Goal: Task Accomplishment & Management: Complete application form

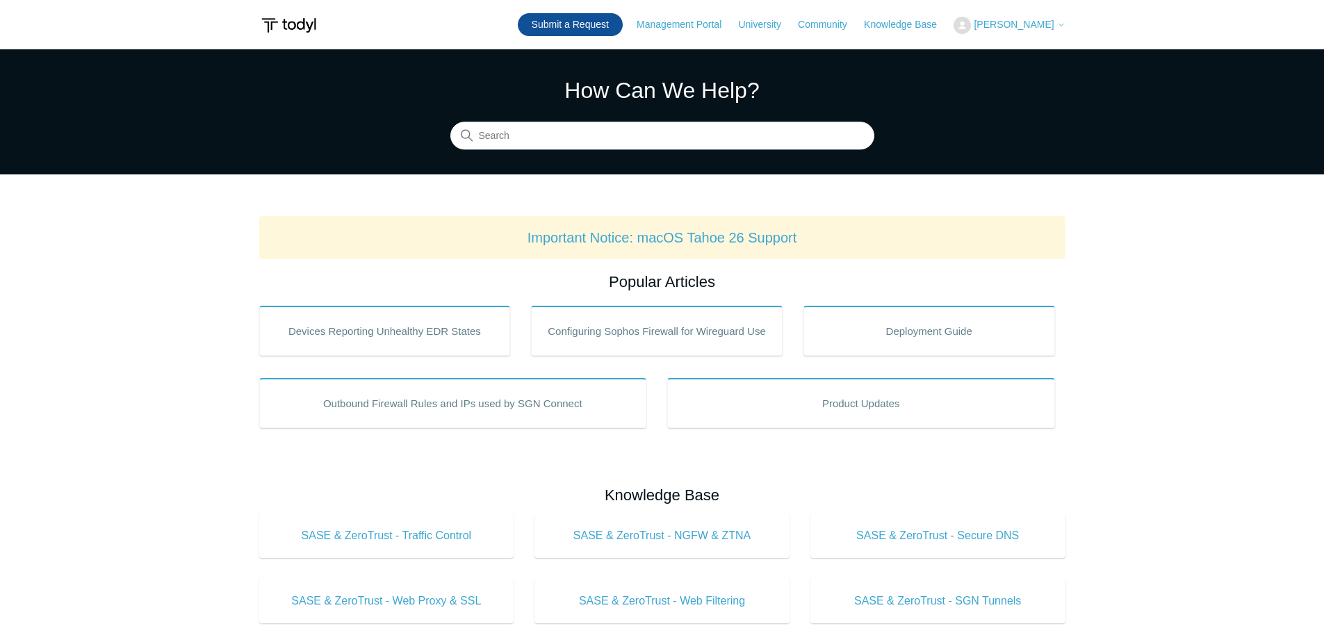
click at [593, 26] on link "Submit a Request" at bounding box center [570, 24] width 105 height 23
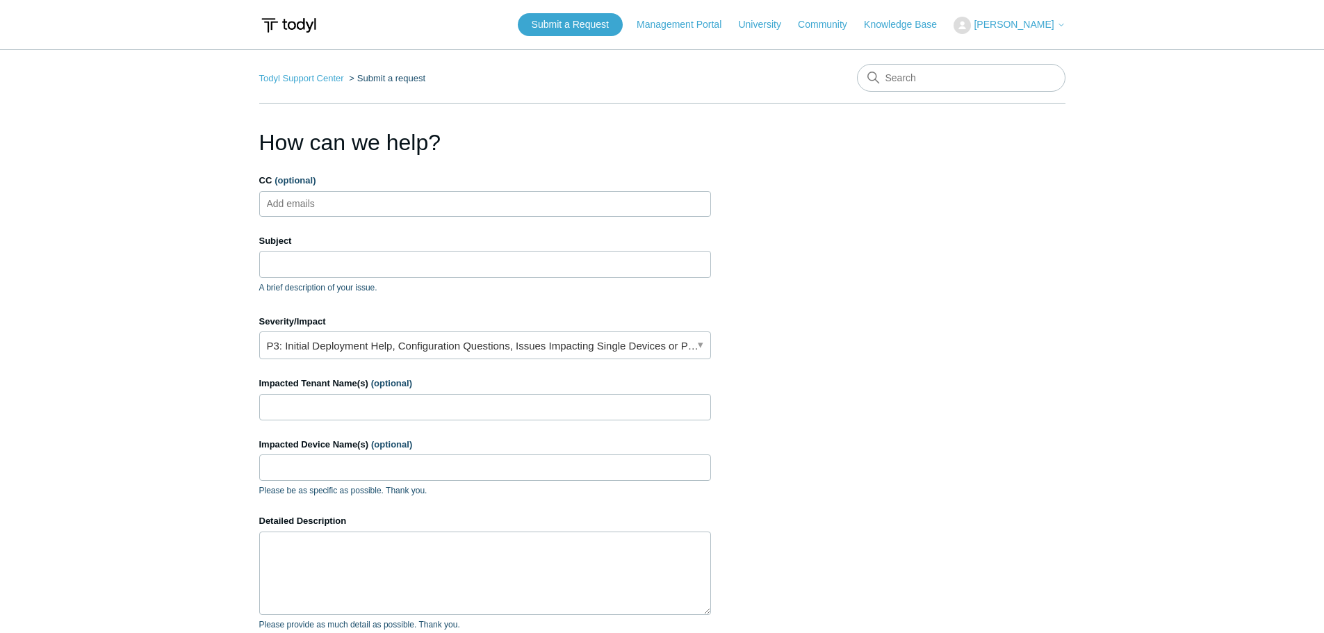
click at [381, 205] on ul "Add emails" at bounding box center [485, 204] width 452 height 26
click at [331, 274] on input "Subject" at bounding box center [485, 264] width 452 height 26
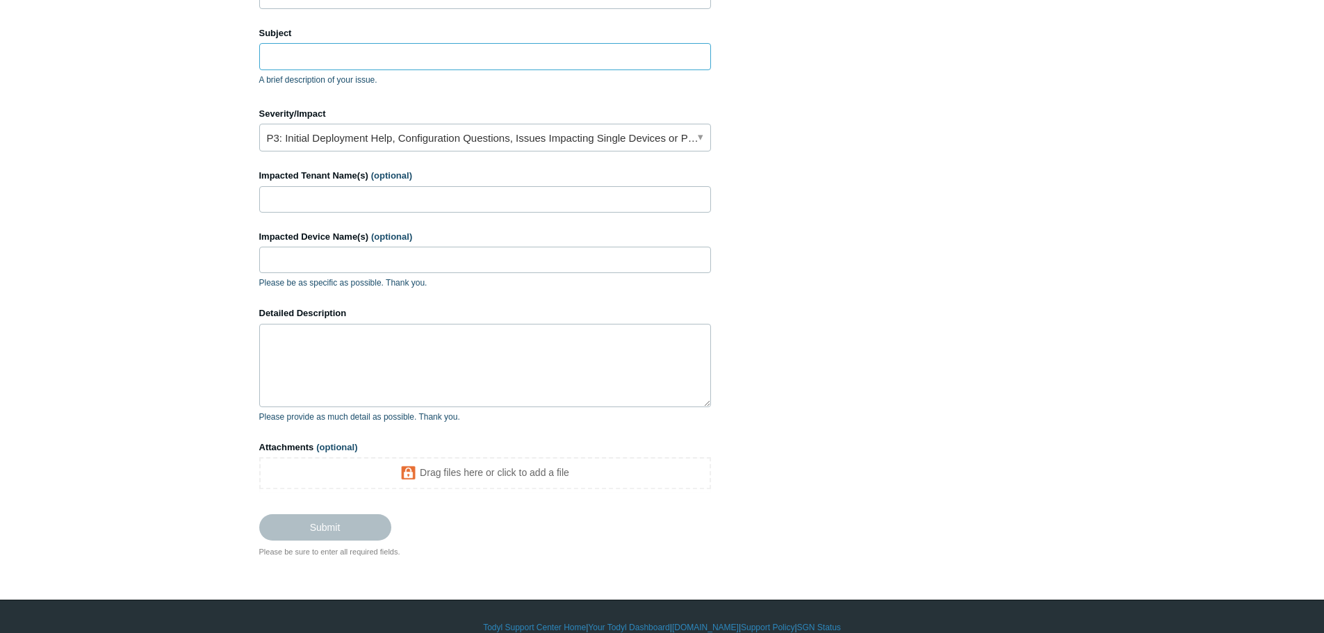
scroll to position [208, 0]
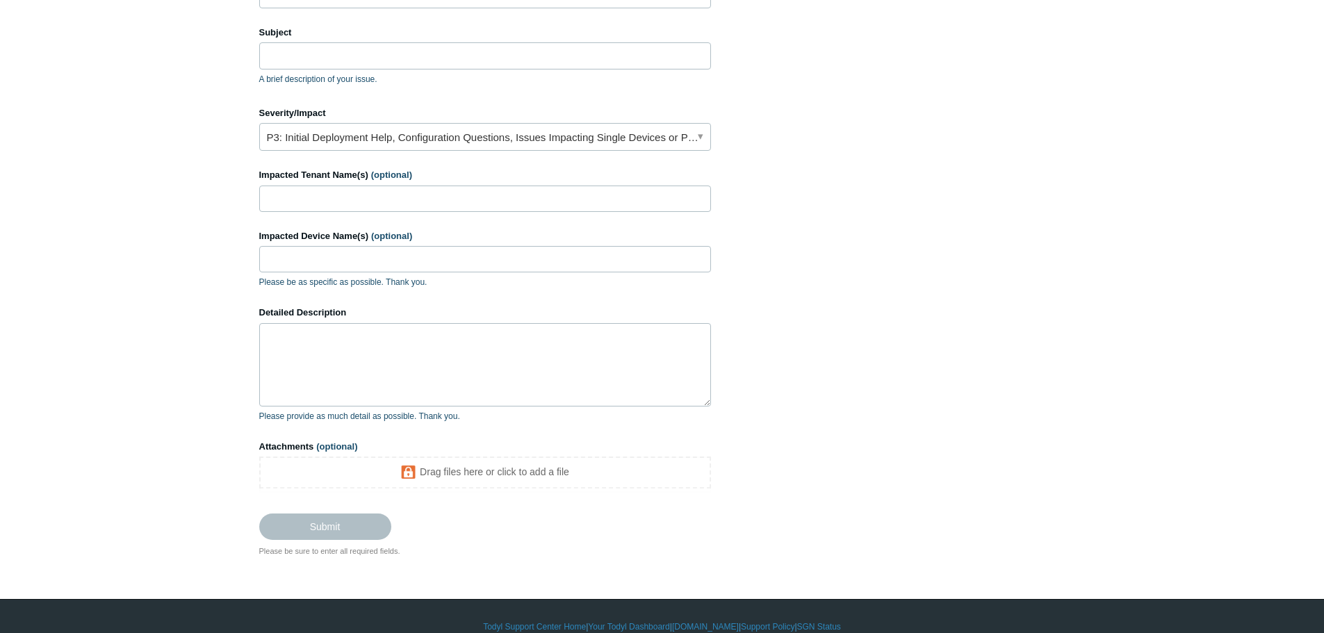
click at [129, 438] on main "Todyl Support Center Submit a request How can we help? CC (optional) Add emails…" at bounding box center [662, 199] width 1324 height 716
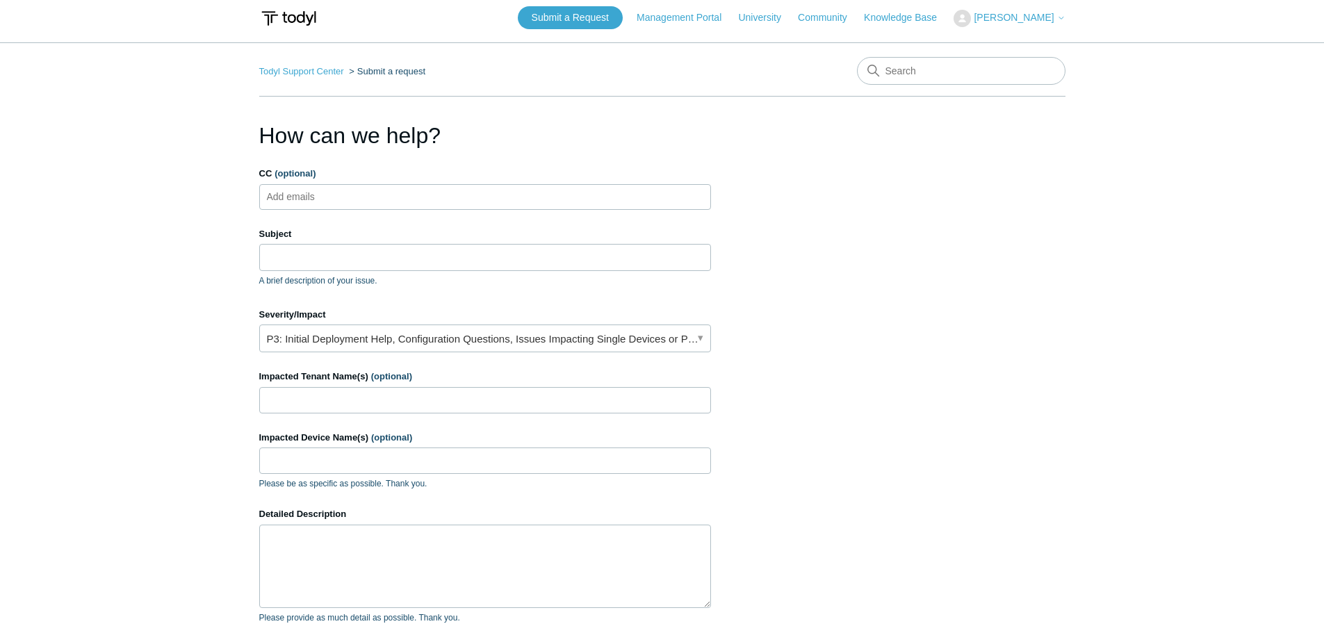
scroll to position [0, 0]
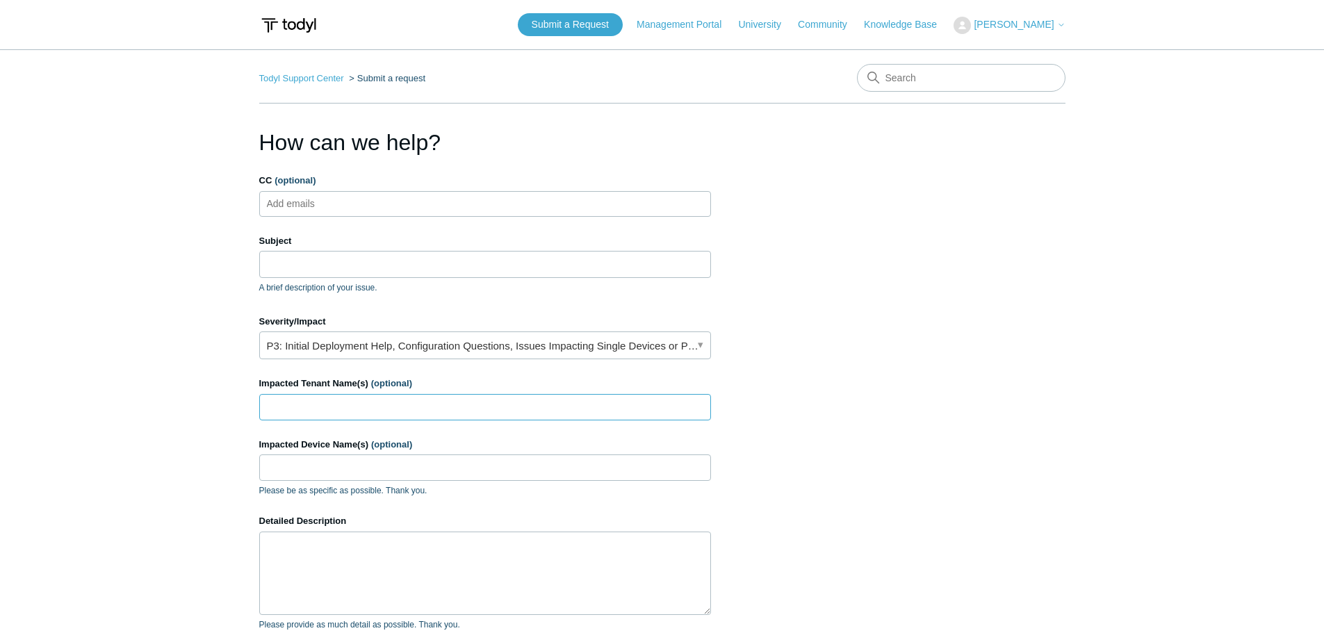
click at [309, 411] on input "Impacted Tenant Name(s) (optional)" at bounding box center [485, 407] width 452 height 26
type input "Aero Electronics"
click at [304, 464] on input "Impacted Device Name(s) (optional)" at bounding box center [485, 467] width 452 height 26
paste input "BC-SurfaceBook"
type input "BC-SurfaceBook"
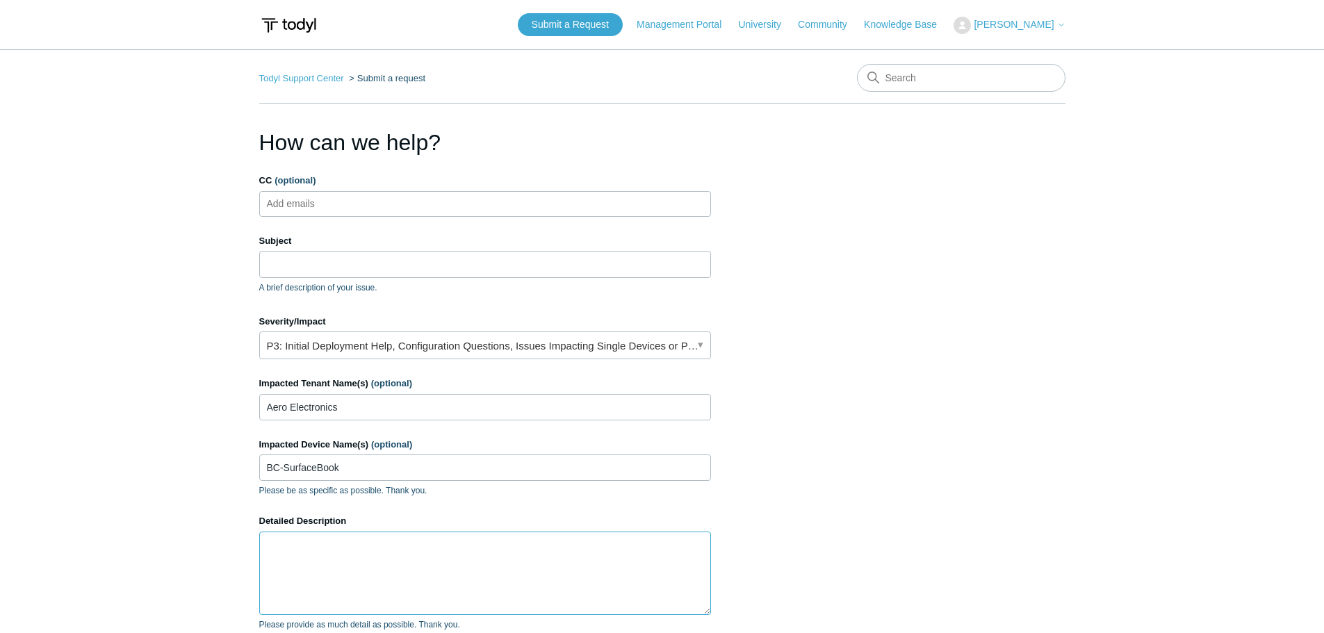
click at [297, 552] on textarea "Detailed Description" at bounding box center [485, 573] width 452 height 83
click at [290, 261] on input "Subject" at bounding box center [485, 264] width 452 height 26
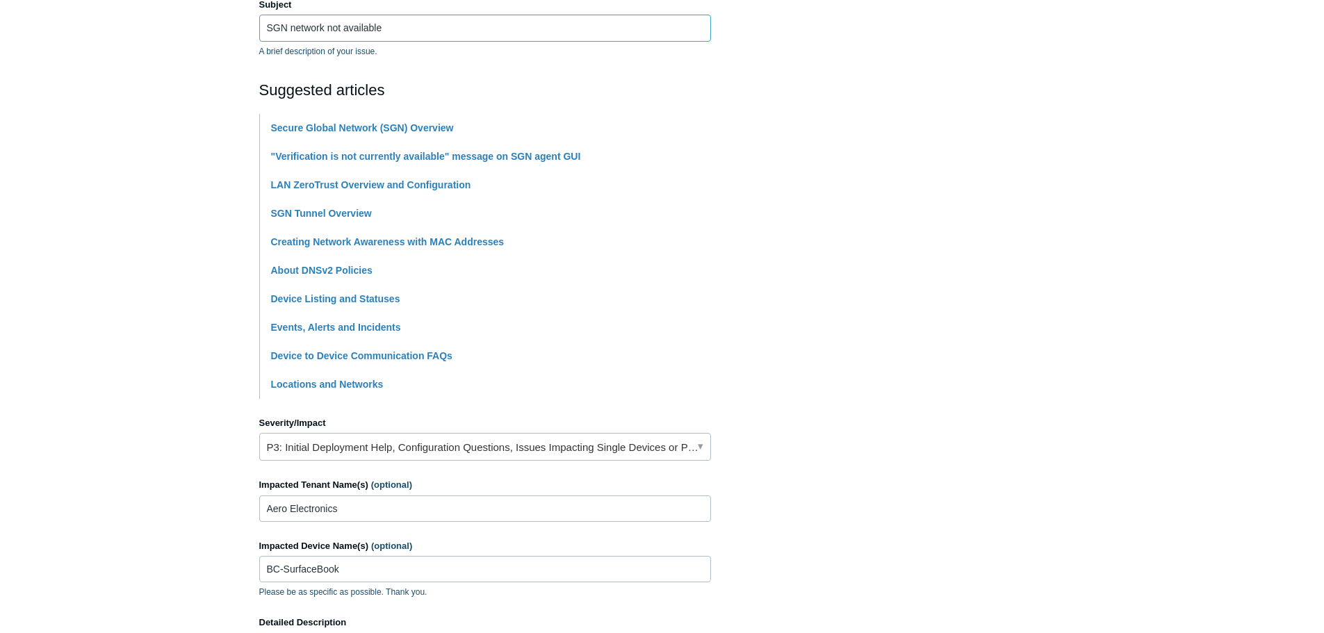
scroll to position [278, 0]
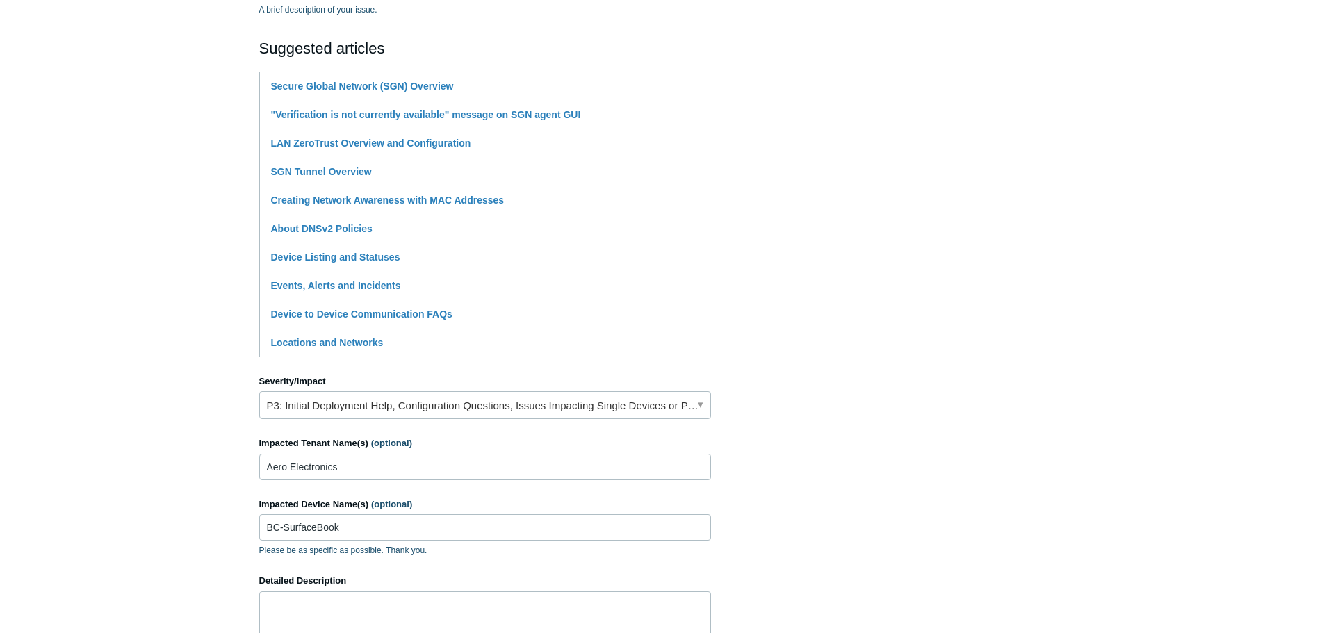
type input "SGN network not available"
click at [326, 407] on link "P3: Initial Deployment Help, Configuration Questions, Issues Impacting Single D…" at bounding box center [485, 405] width 452 height 28
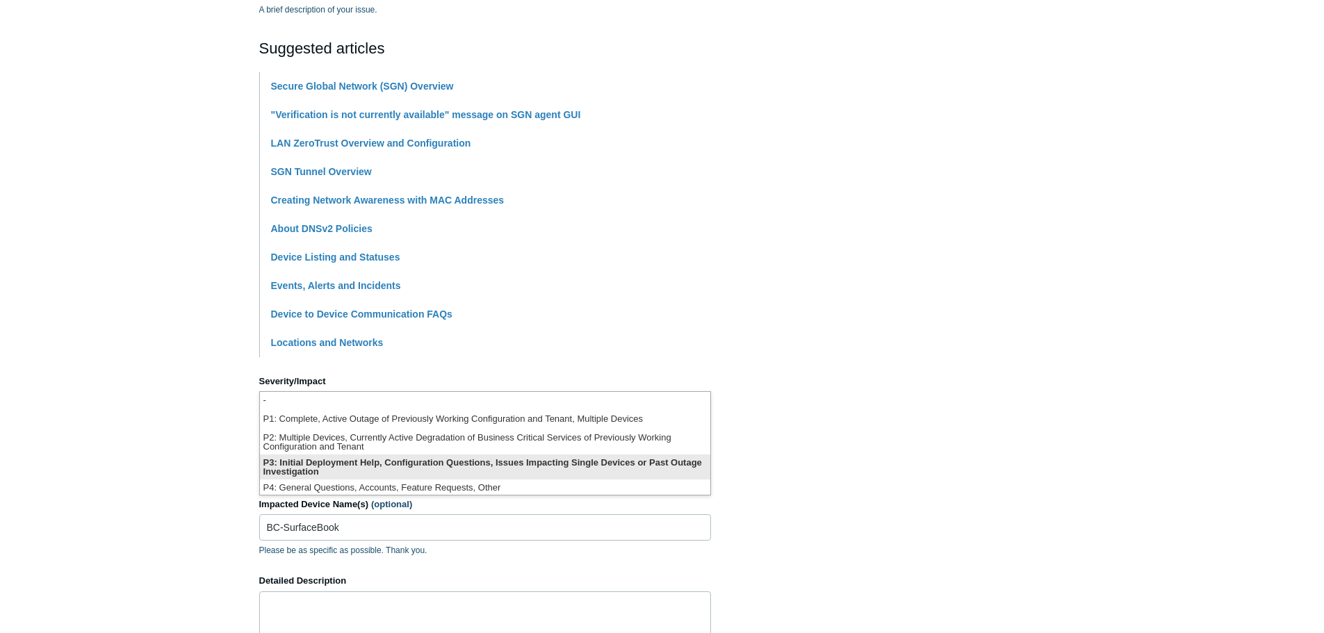
click at [316, 466] on li "P3: Initial Deployment Help, Configuration Questions, Issues Impacting Single D…" at bounding box center [485, 466] width 450 height 25
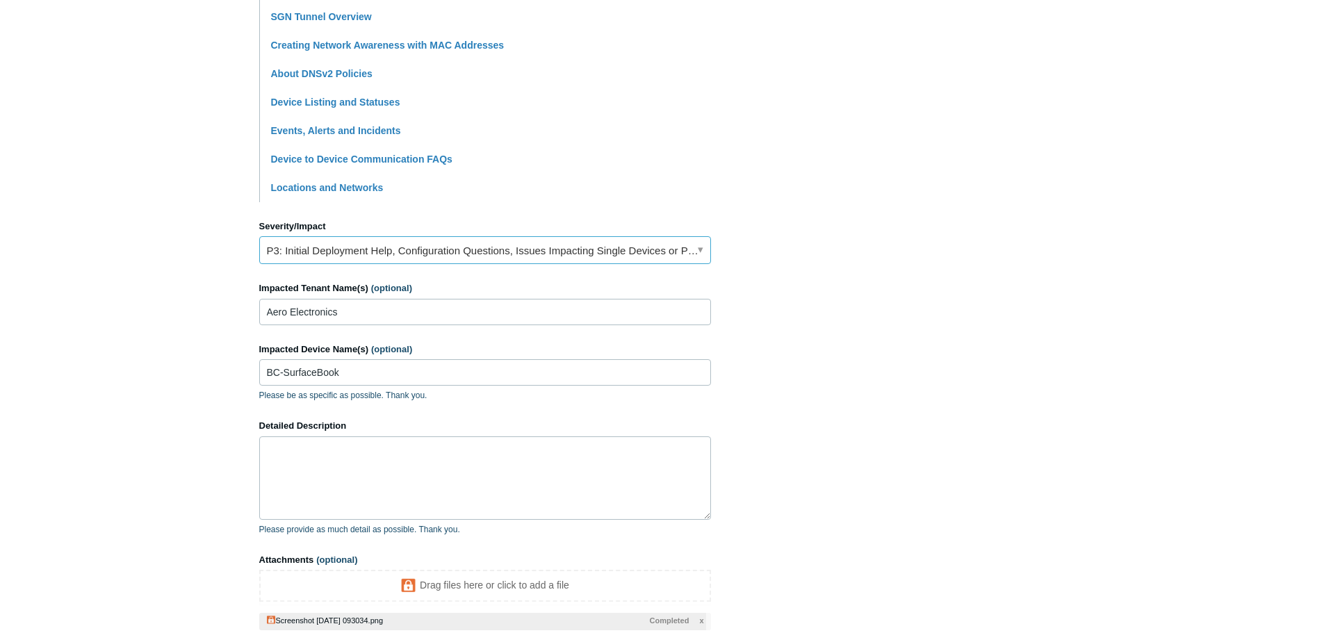
scroll to position [486, 0]
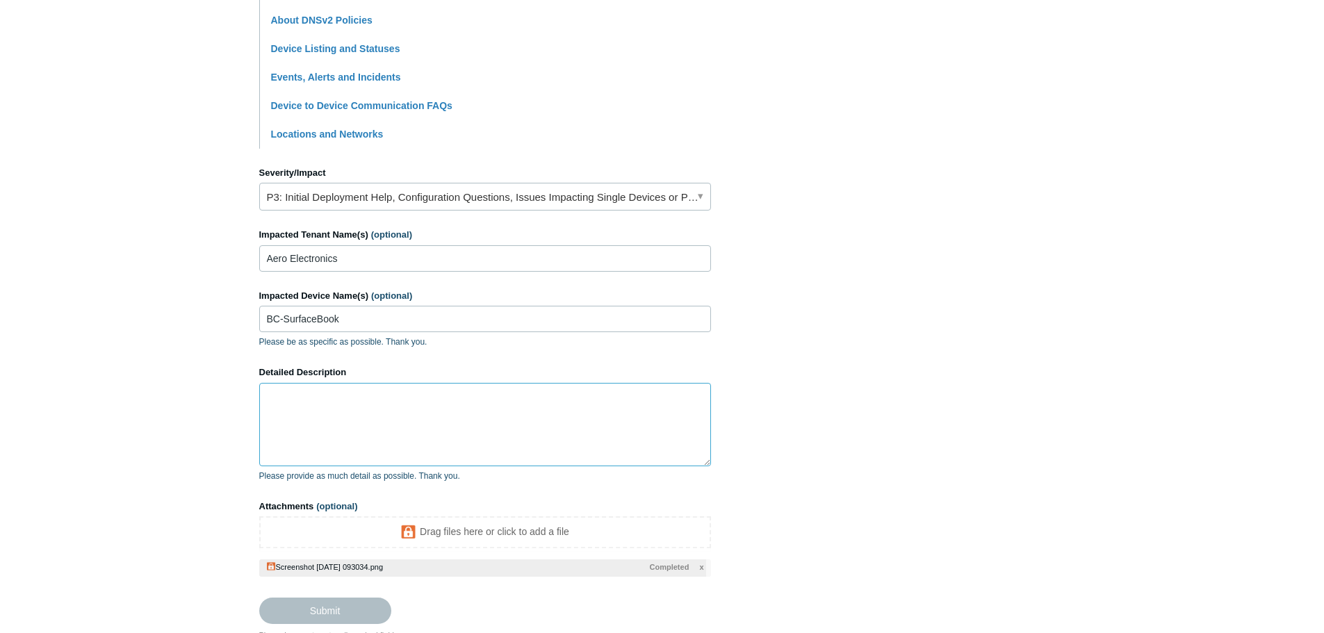
click at [315, 434] on textarea "Detailed Description" at bounding box center [485, 424] width 452 height 83
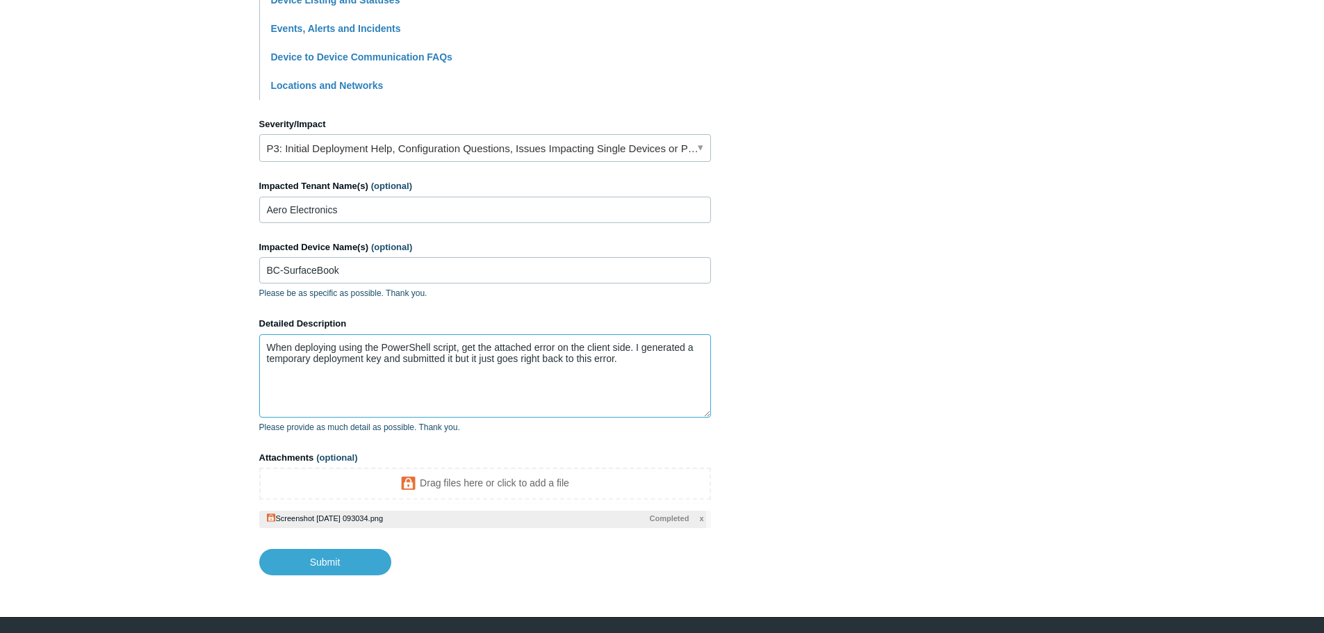
scroll to position [574, 0]
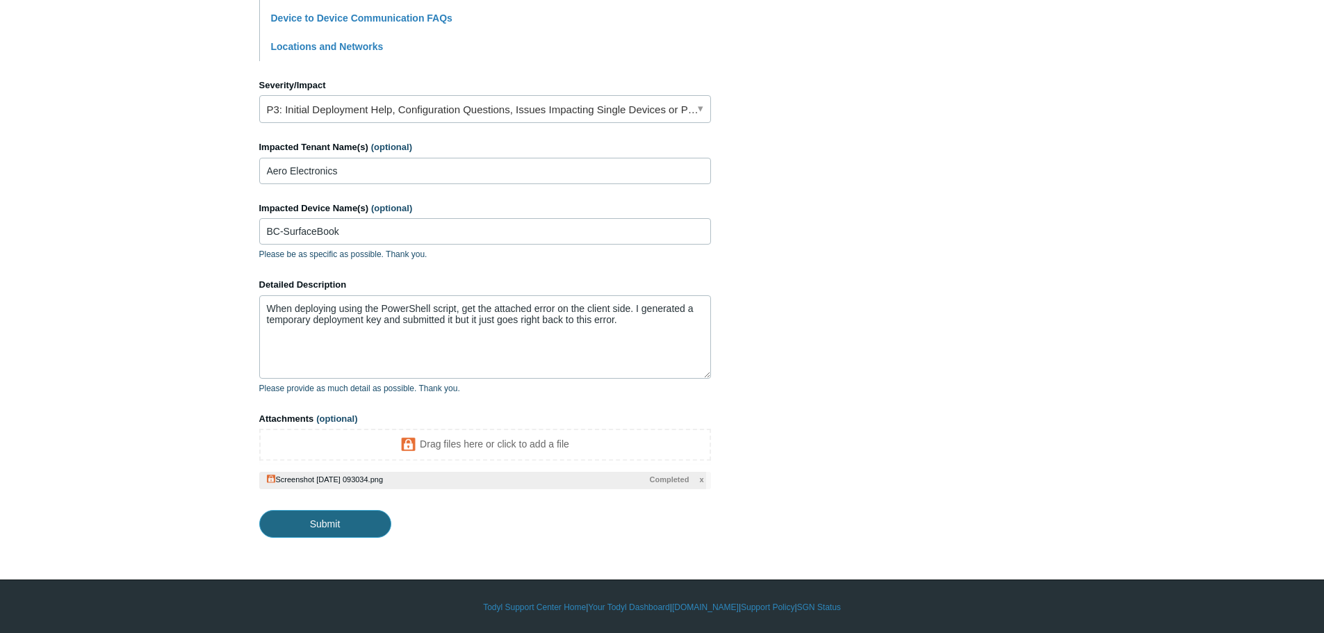
click at [293, 523] on input "Submit" at bounding box center [325, 524] width 132 height 28
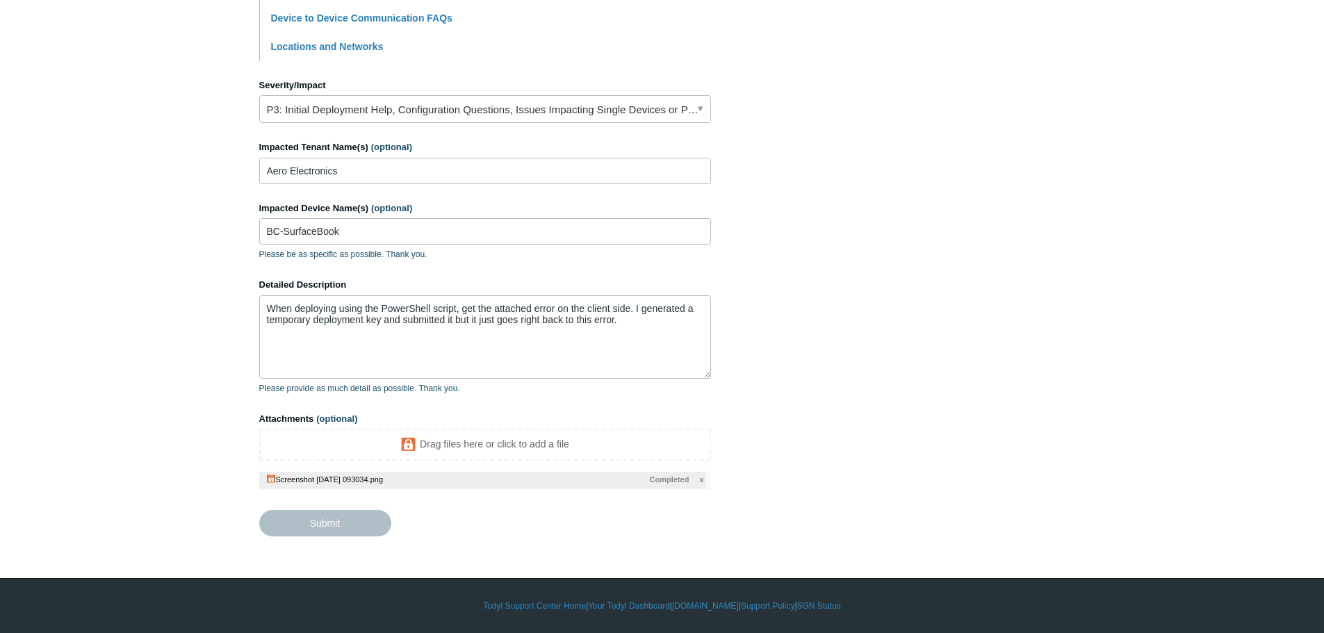
type textarea "When deploying using the PowerShell script, get the attached error on the clien…"
